Goal: Transaction & Acquisition: Purchase product/service

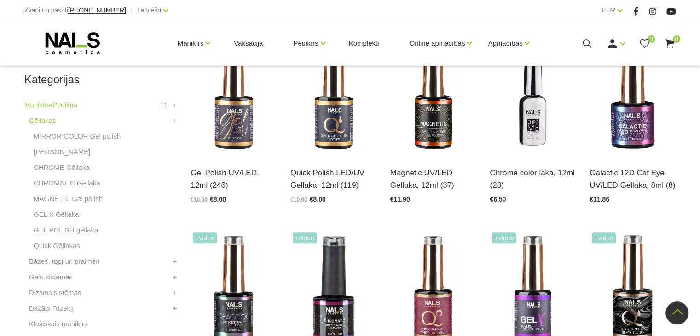
scroll to position [215, 0]
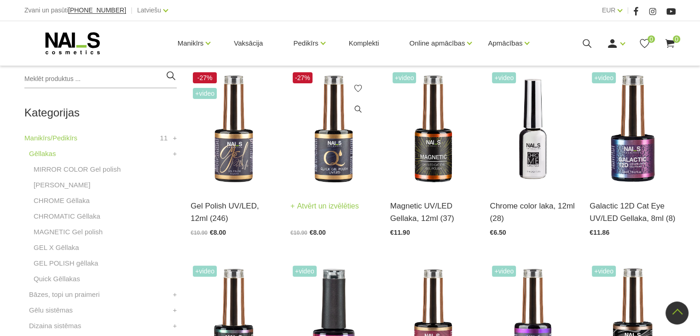
click at [340, 170] on img at bounding box center [333, 129] width 86 height 118
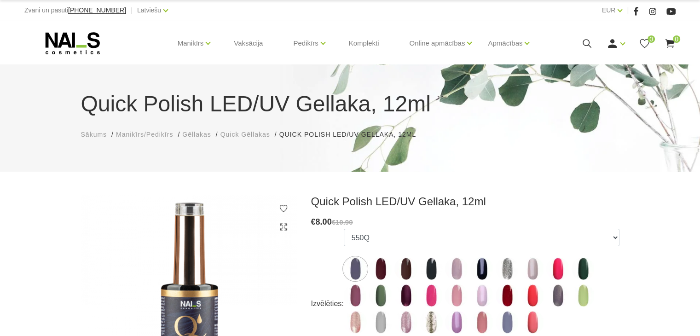
scroll to position [140, 0]
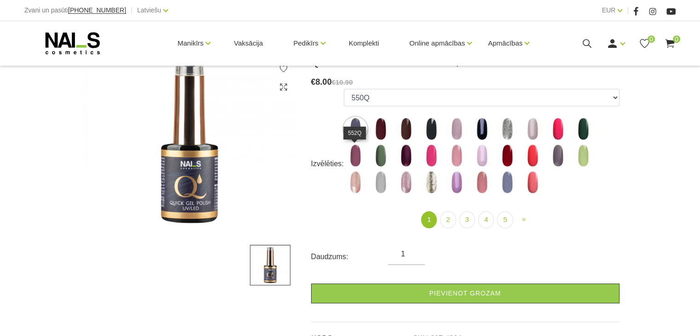
click at [350, 161] on img at bounding box center [355, 155] width 23 height 23
select select "4335"
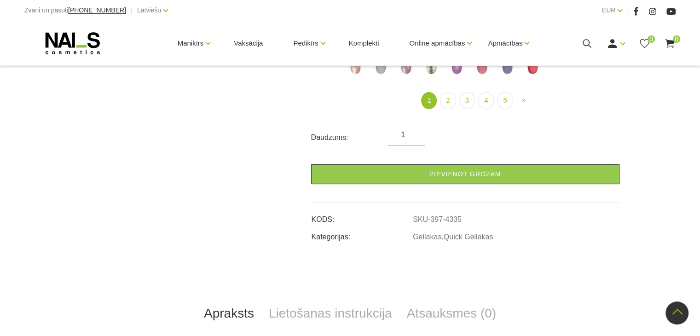
scroll to position [245, 0]
